Goal: Go to known website: Access a specific website the user already knows

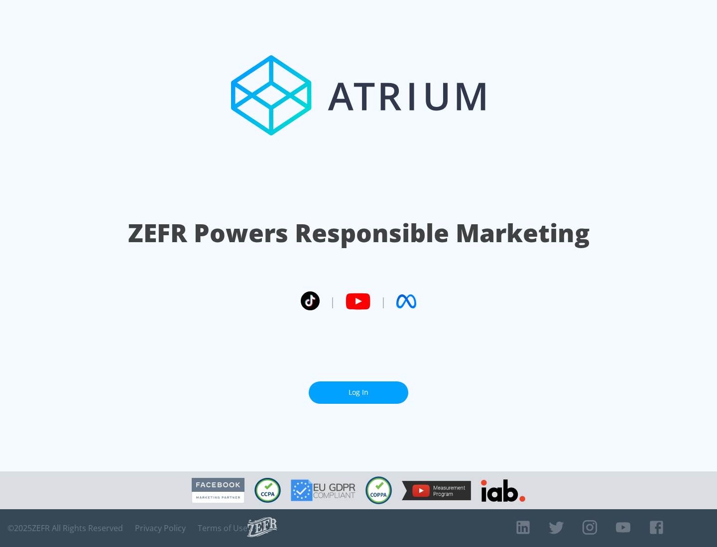
click at [358, 393] on link "Log In" at bounding box center [359, 393] width 100 height 22
